Goal: Task Accomplishment & Management: Use online tool/utility

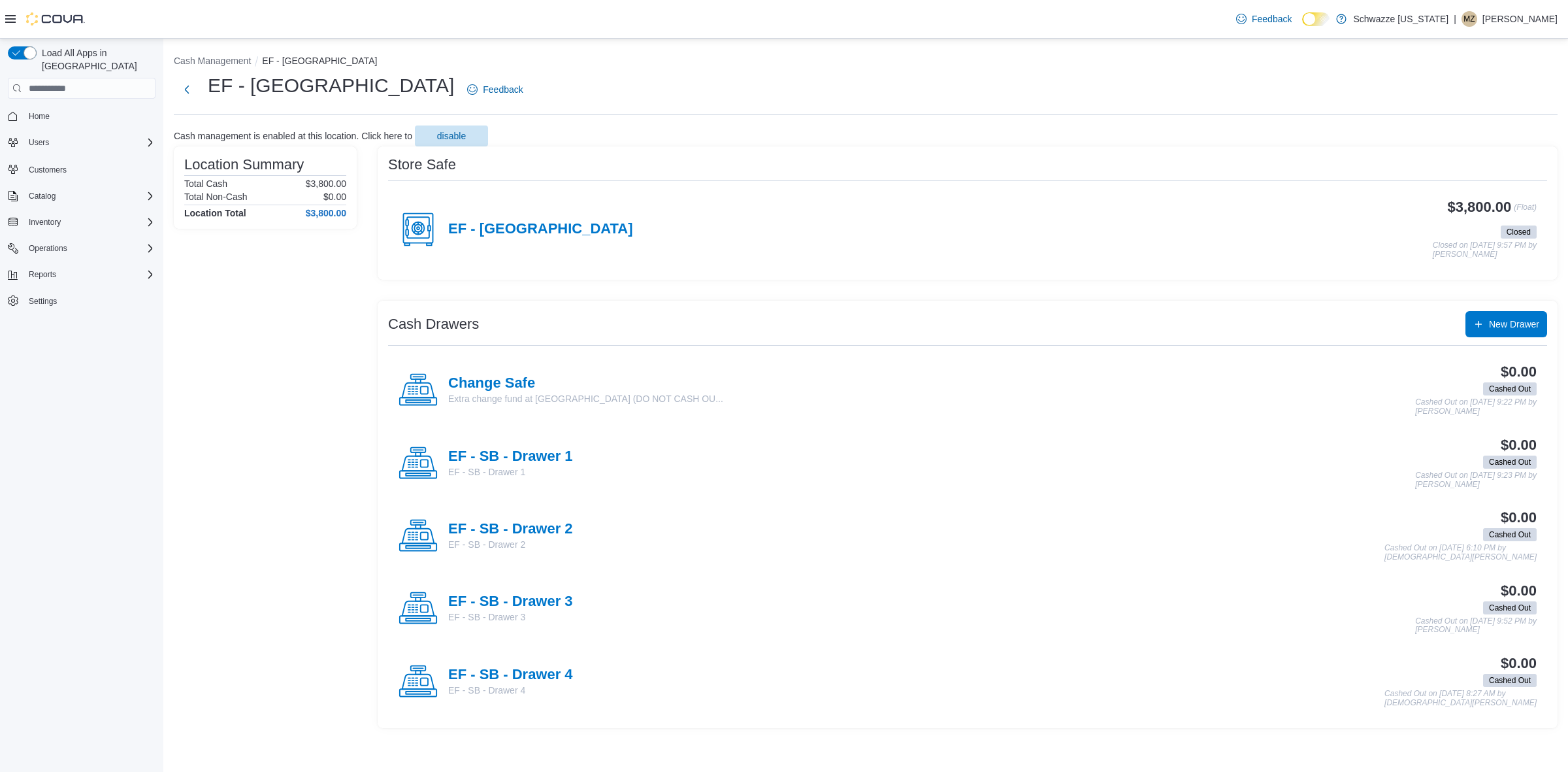
click at [528, 217] on div "EF - South Boulder" at bounding box center [515, 229] width 235 height 39
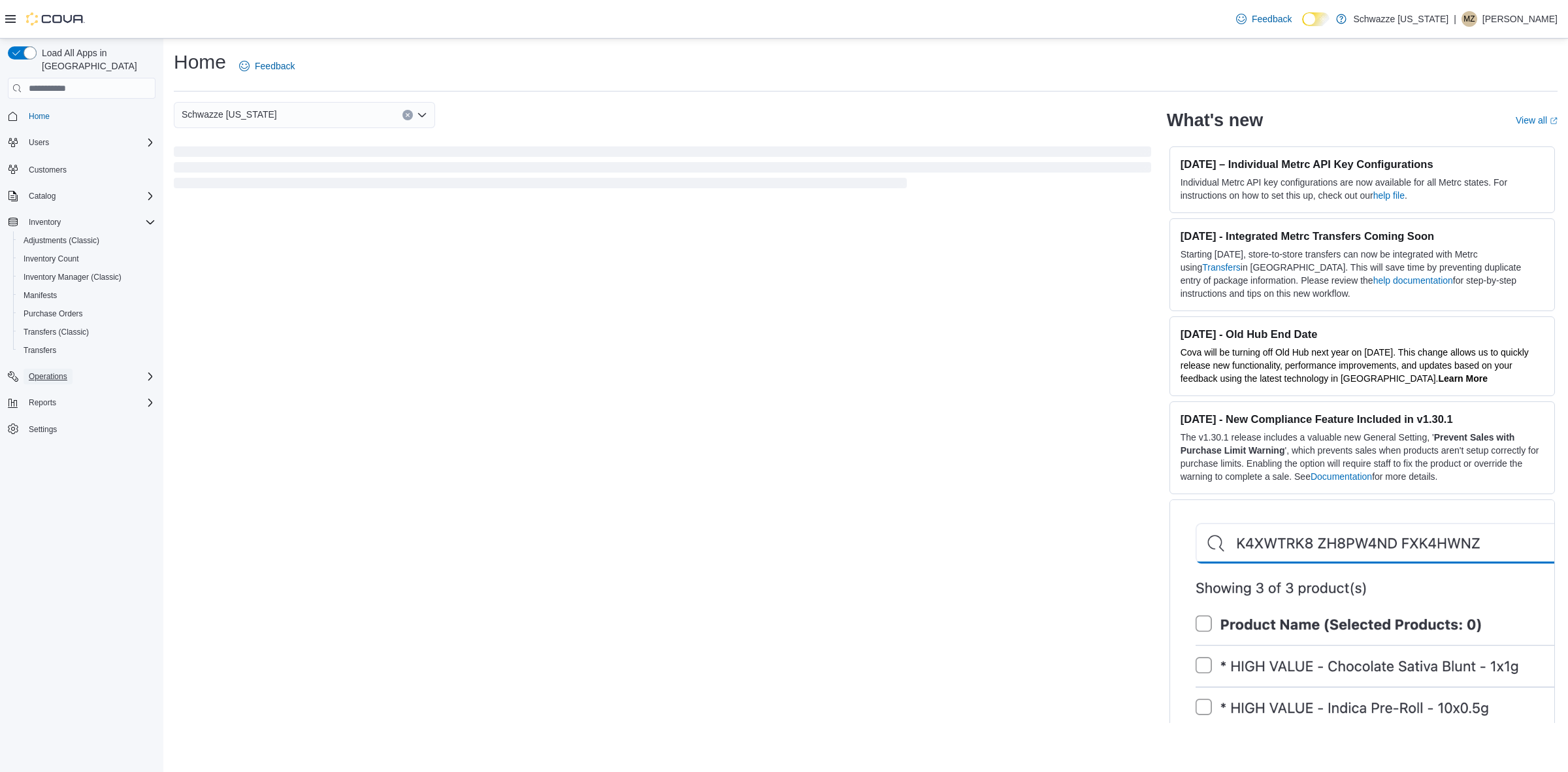
click at [53, 371] on span "Operations" at bounding box center [47, 376] width 39 height 10
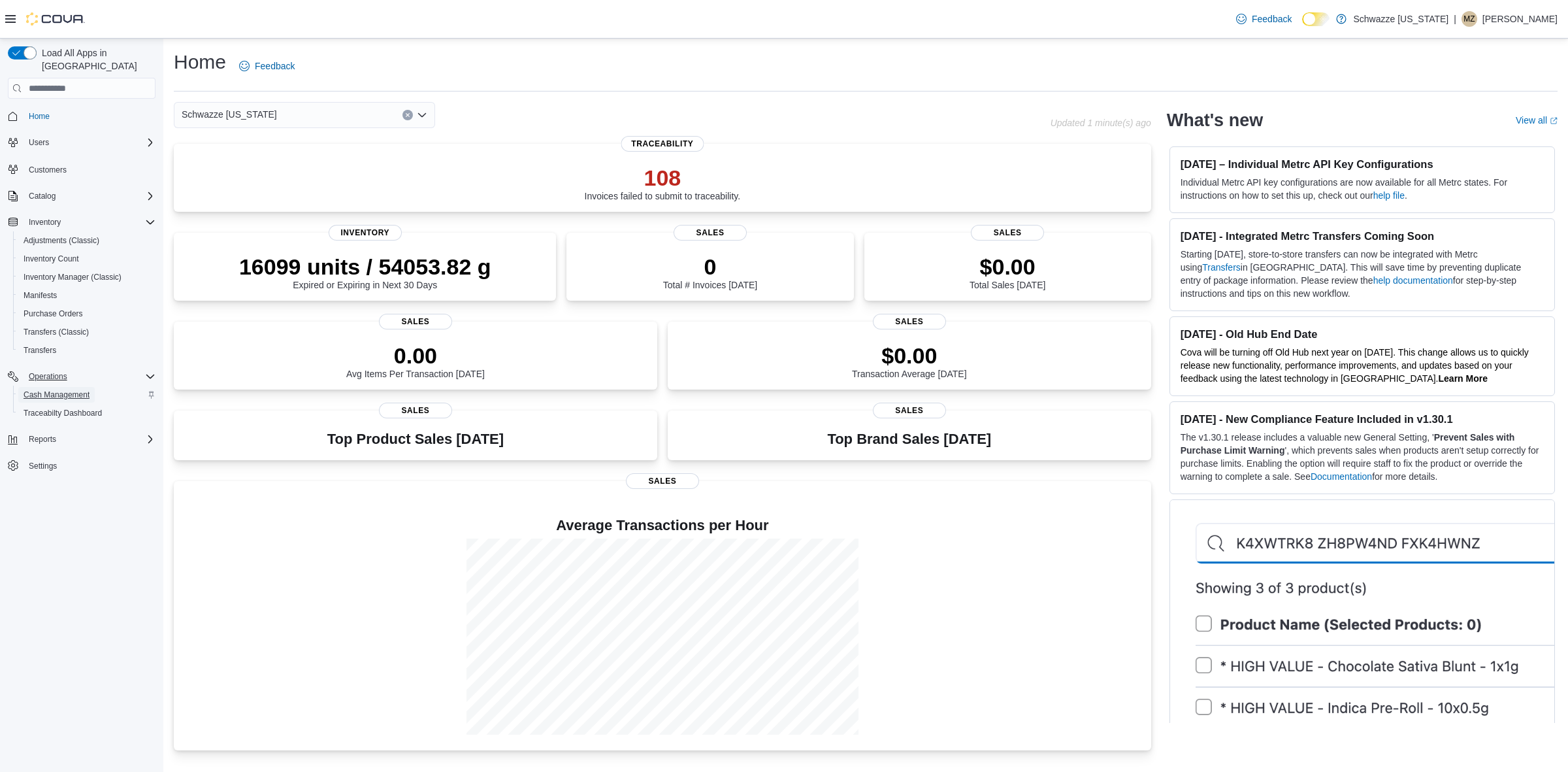
click at [57, 387] on span "Cash Management" at bounding box center [57, 395] width 66 height 16
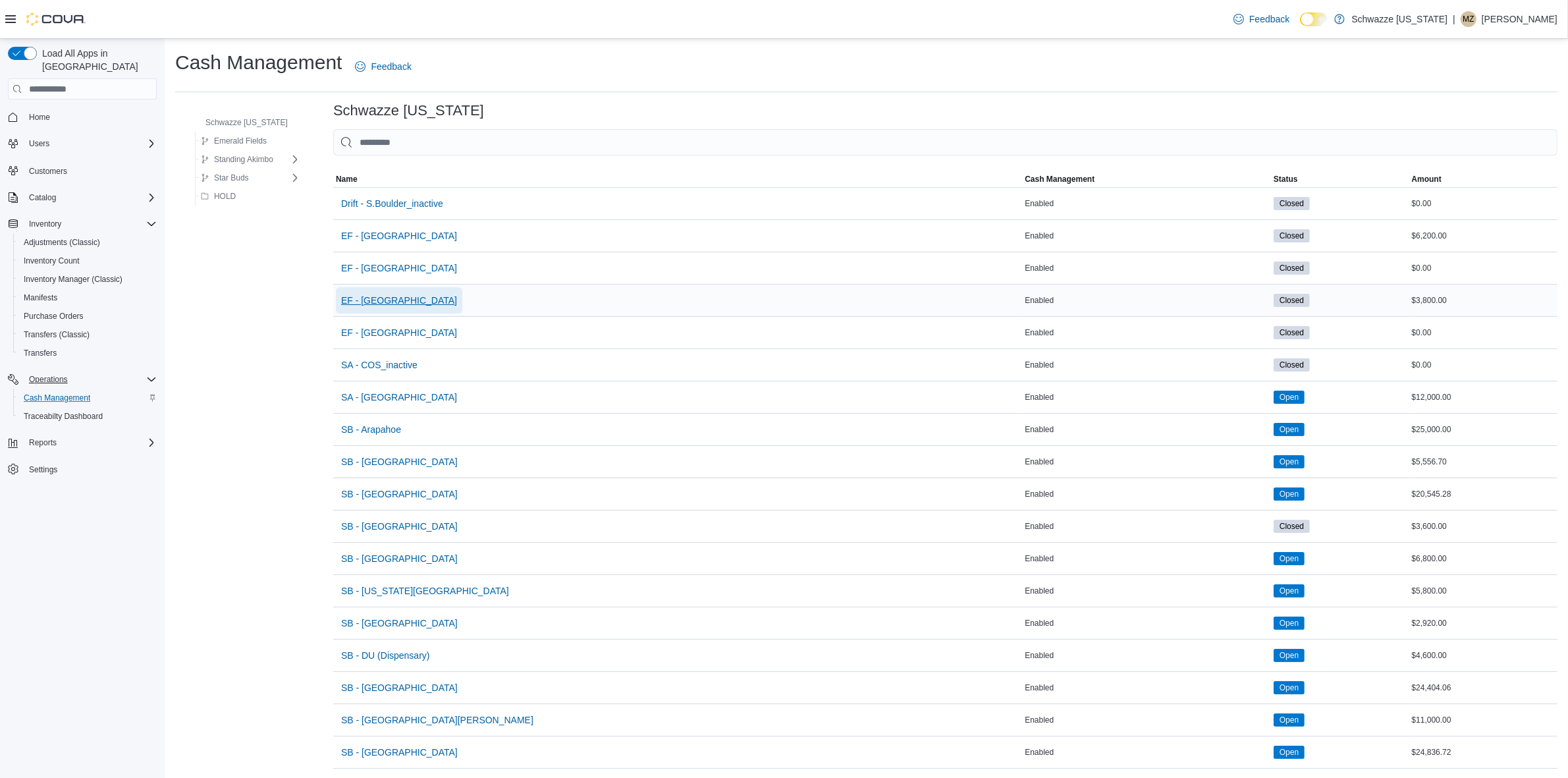
click at [367, 303] on span "EF - [GEOGRAPHIC_DATA]" at bounding box center [399, 300] width 116 height 13
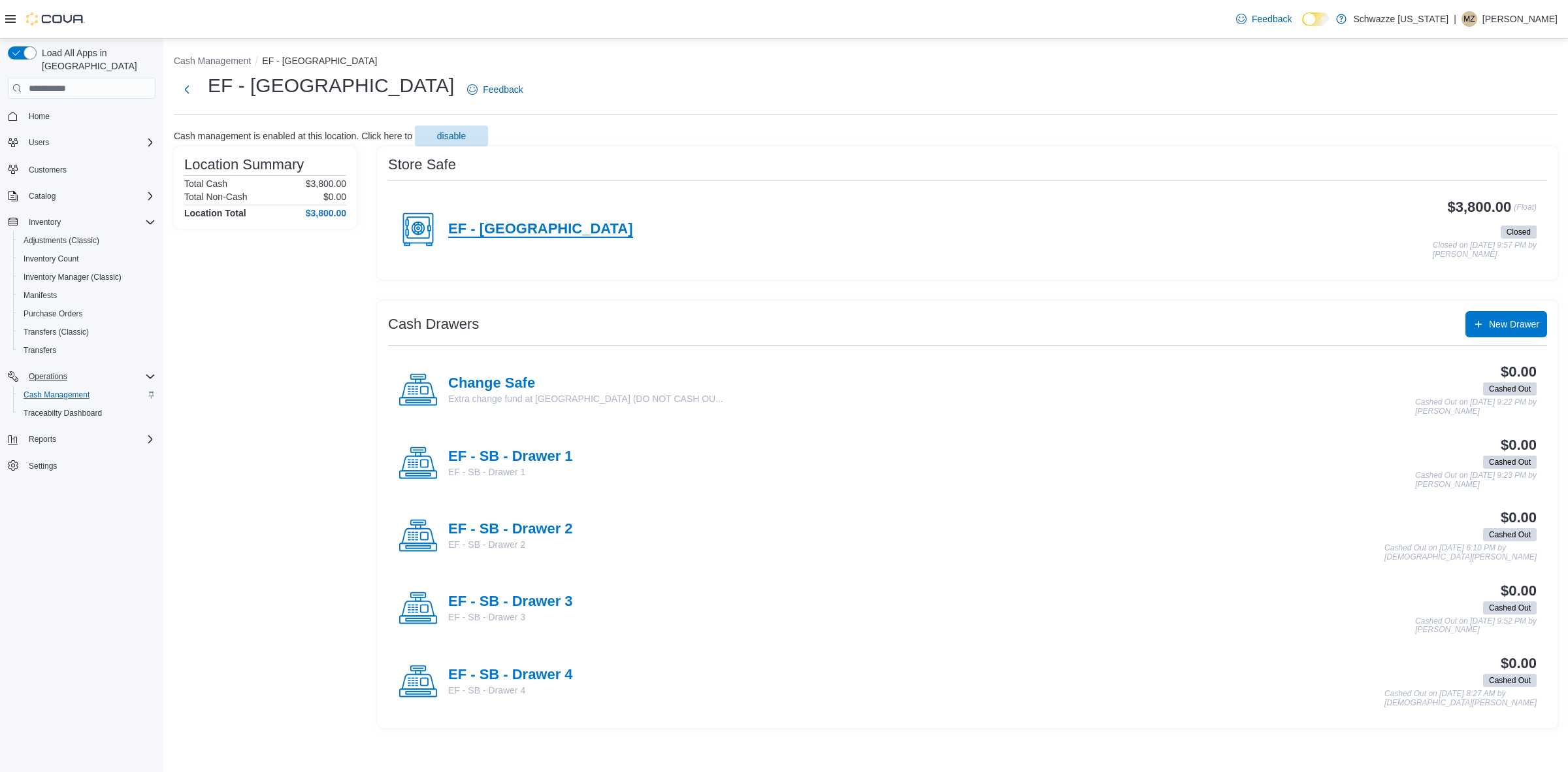
click at [478, 237] on h4 "EF - [GEOGRAPHIC_DATA]" at bounding box center [541, 230] width 185 height 17
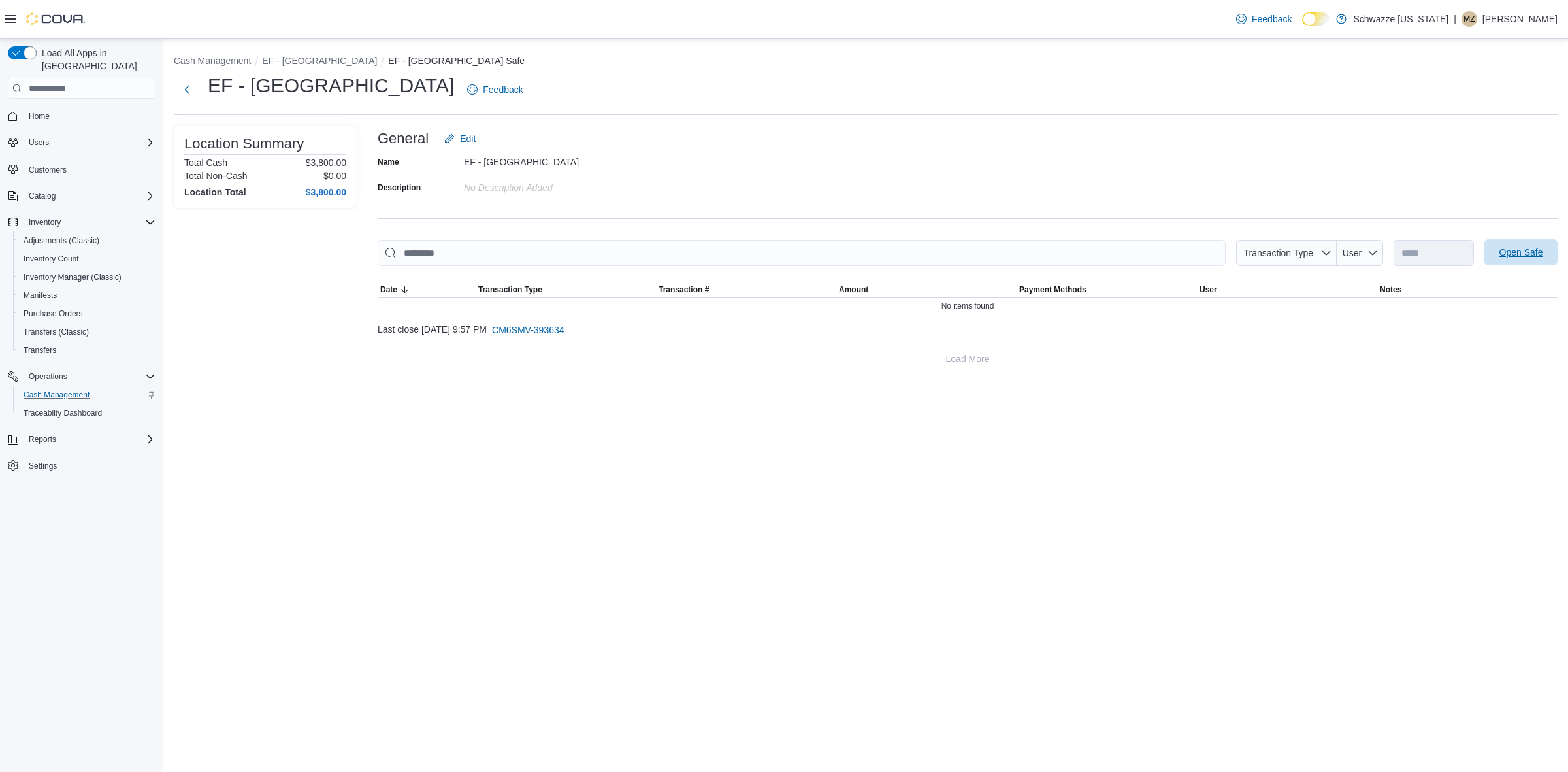
click at [1493, 258] on span "Open Safe" at bounding box center [1521, 253] width 58 height 26
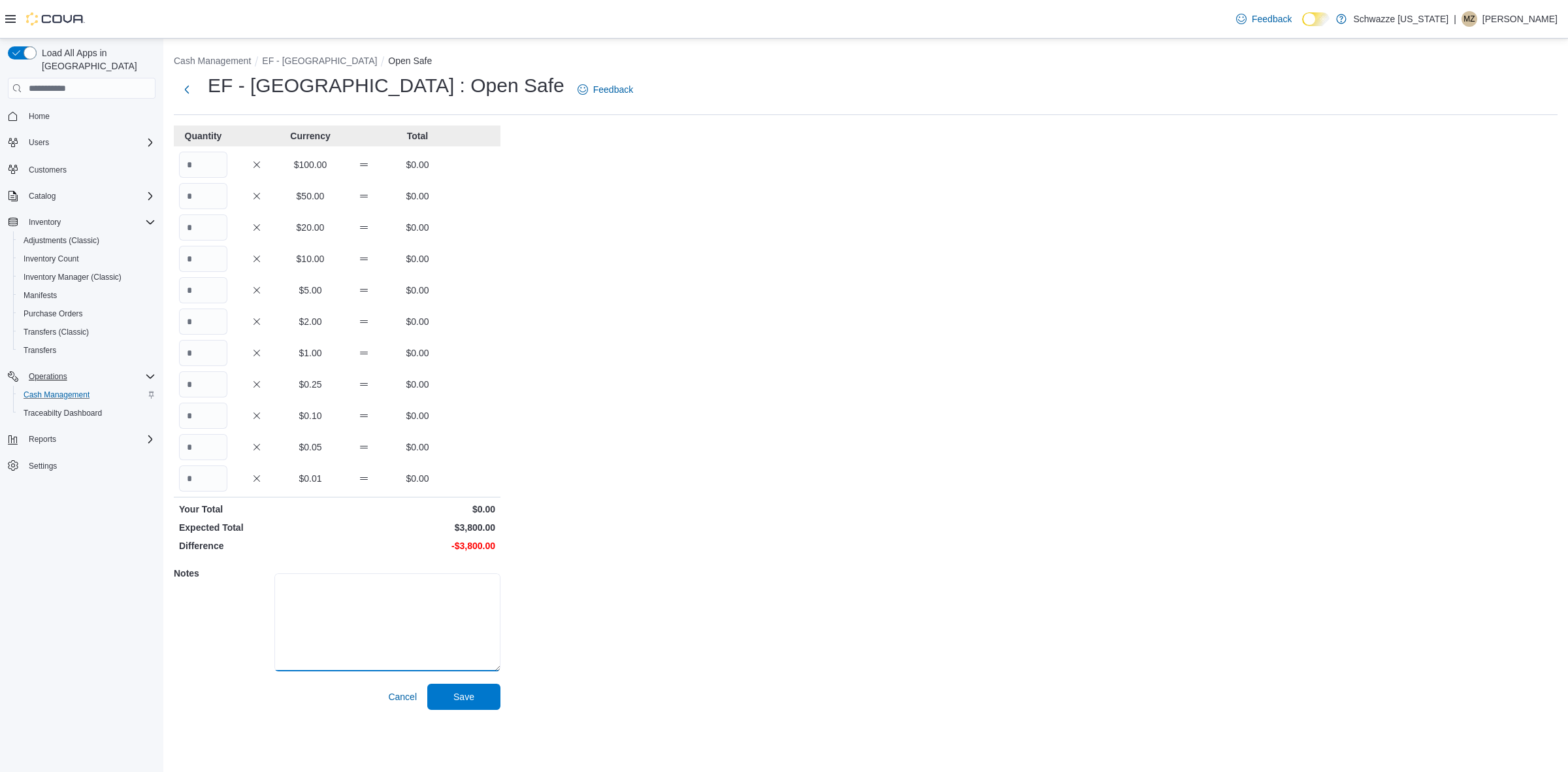
click at [439, 604] on textarea at bounding box center [387, 623] width 226 height 98
type textarea "**"
click at [206, 157] on input "Quantity" at bounding box center [202, 165] width 48 height 26
type input "**"
click at [472, 691] on span "Save" at bounding box center [463, 696] width 21 height 13
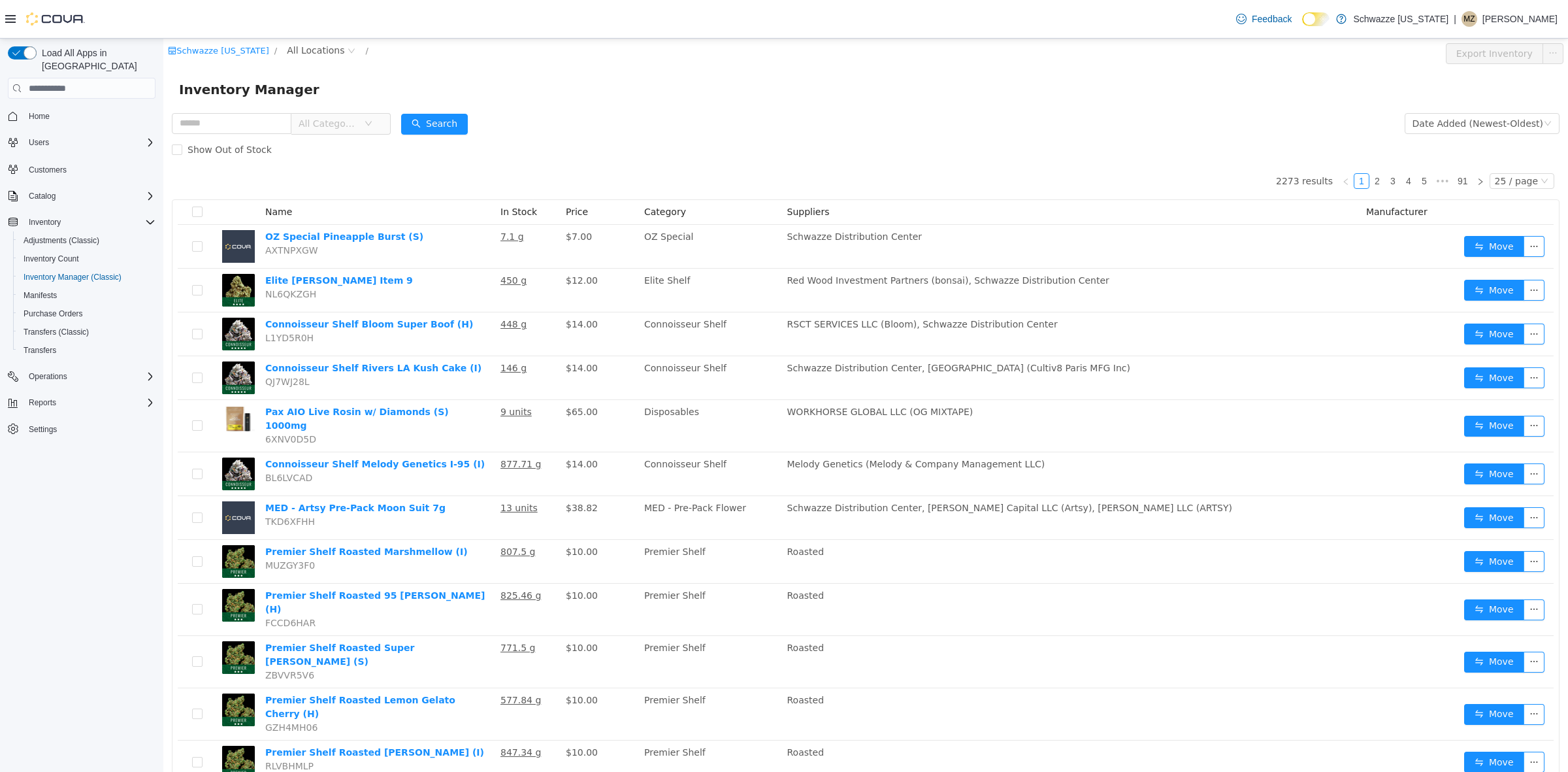
click at [301, 41] on div "Schwazze Colorado / All Locations / Export Inventory" at bounding box center [865, 54] width 1404 height 30
click at [301, 46] on span "All Locations" at bounding box center [315, 50] width 58 height 14
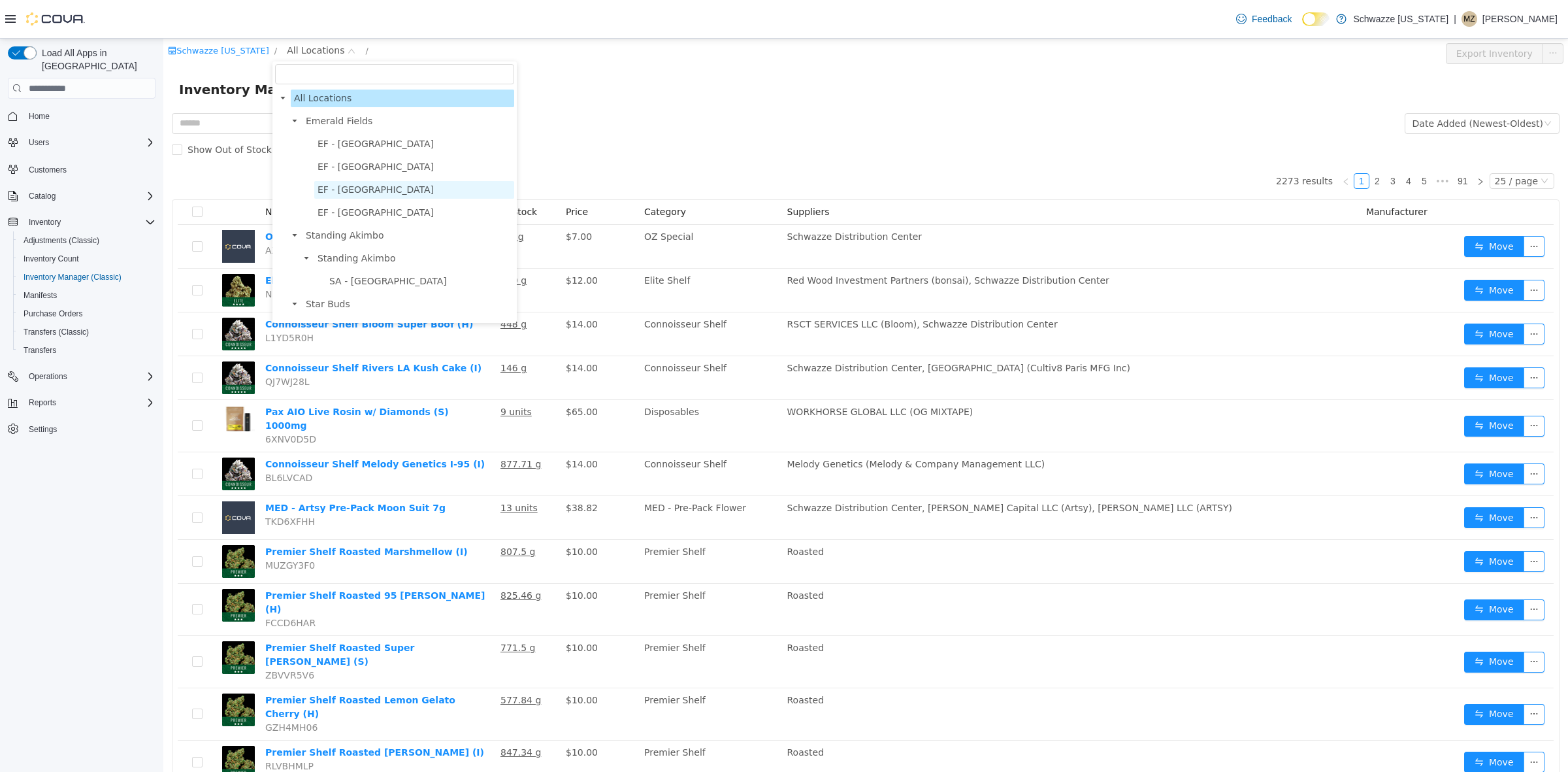
click at [357, 190] on span "EF - [GEOGRAPHIC_DATA]" at bounding box center [375, 189] width 116 height 10
